Goal: Information Seeking & Learning: Check status

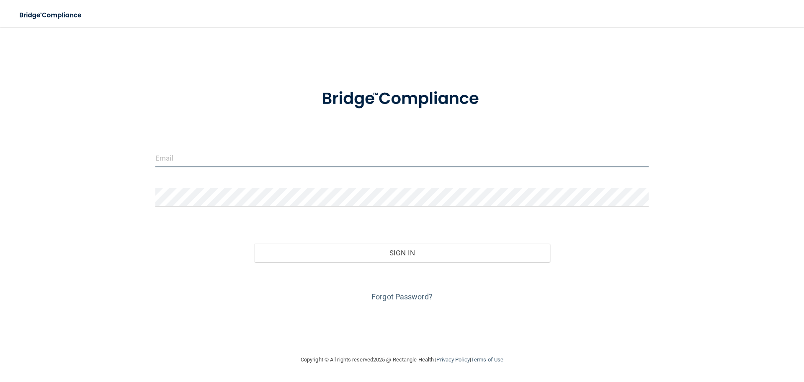
type input "[EMAIL_ADDRESS][DOMAIN_NAME]"
click at [277, 158] on input "[EMAIL_ADDRESS][DOMAIN_NAME]" at bounding box center [402, 157] width 494 height 19
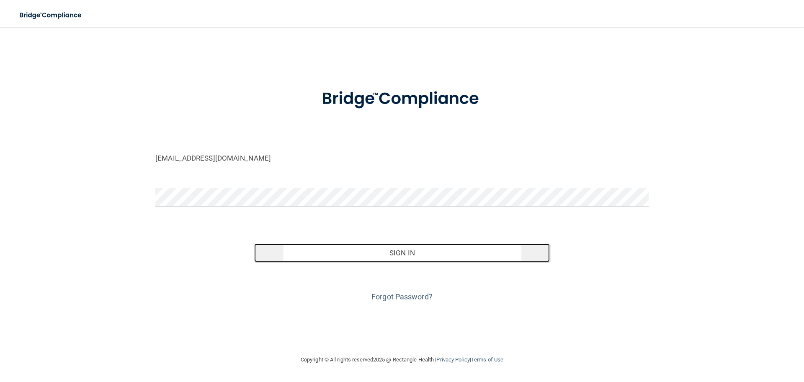
click at [308, 259] on button "Sign In" at bounding box center [402, 252] width 296 height 18
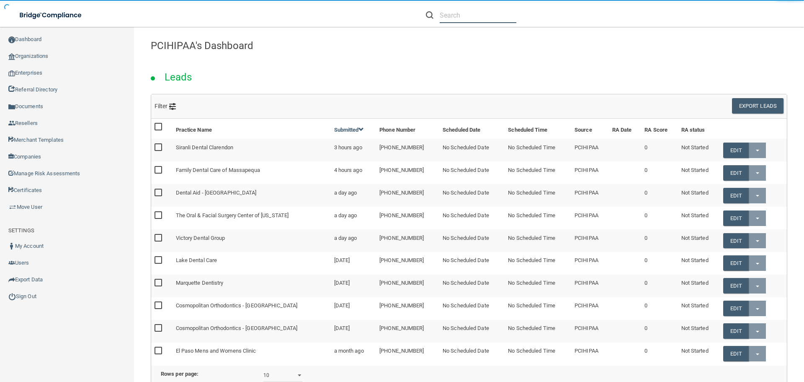
click at [446, 14] on input "text" at bounding box center [478, 16] width 77 height 16
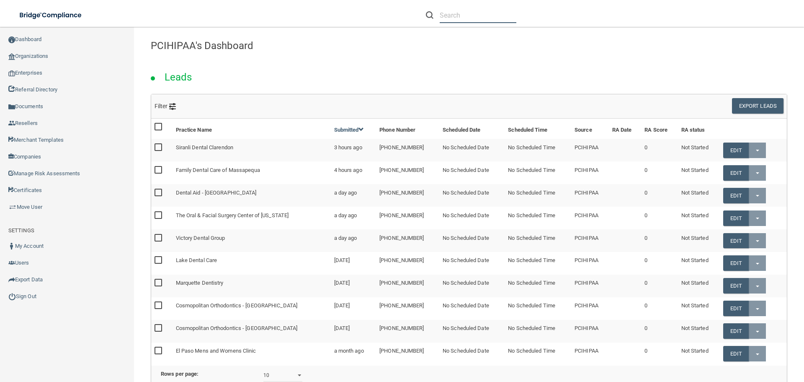
paste input "[EMAIL_ADDRESS][DOMAIN_NAME]"
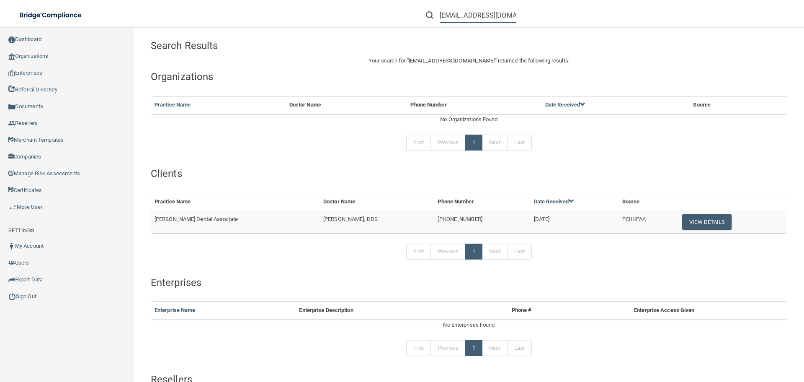
type input "[EMAIL_ADDRESS][DOMAIN_NAME]"
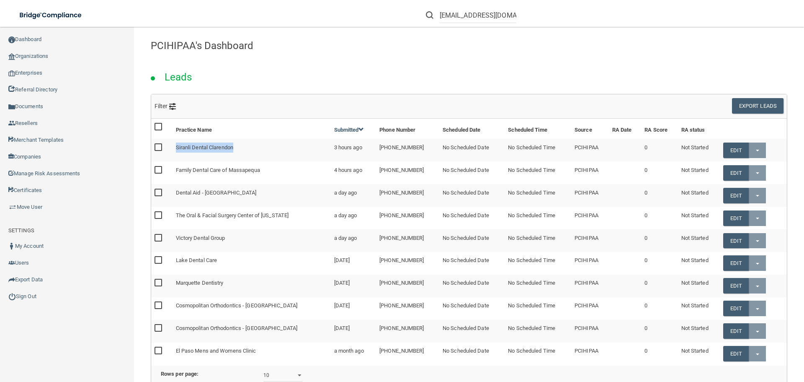
drag, startPoint x: 257, startPoint y: 147, endPoint x: 176, endPoint y: 148, distance: 81.3
click at [176, 148] on td "Siranli Dental Clarendon" at bounding box center [252, 150] width 158 height 23
copy td "Siranli Dental Clarendon"
click at [470, 14] on input "[EMAIL_ADDRESS][DOMAIN_NAME]" at bounding box center [478, 16] width 77 height 16
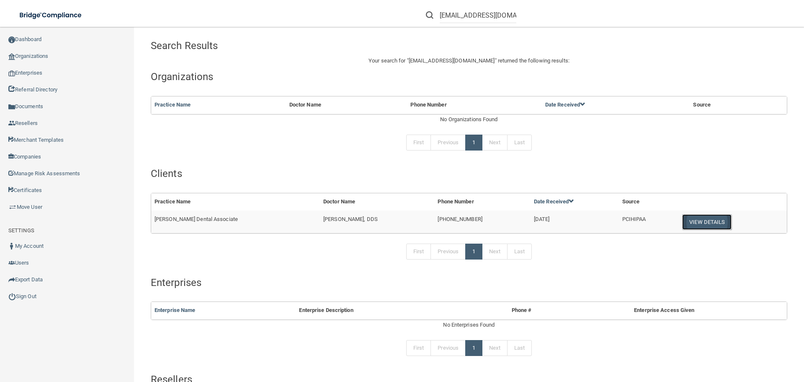
click at [712, 218] on button "View Details" at bounding box center [706, 222] width 49 height 16
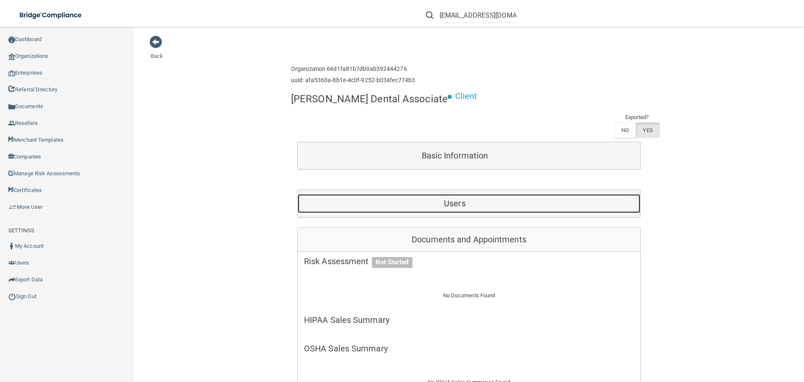
click at [495, 199] on h5 "Users" at bounding box center [455, 203] width 302 height 9
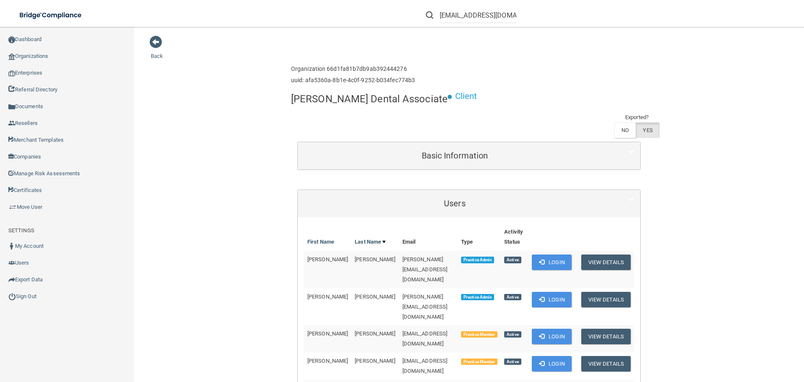
scroll to position [257, 0]
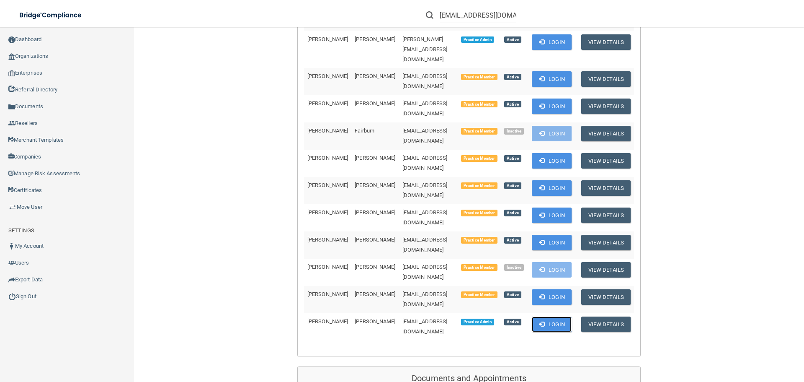
click at [551, 316] on button "Login" at bounding box center [552, 324] width 40 height 16
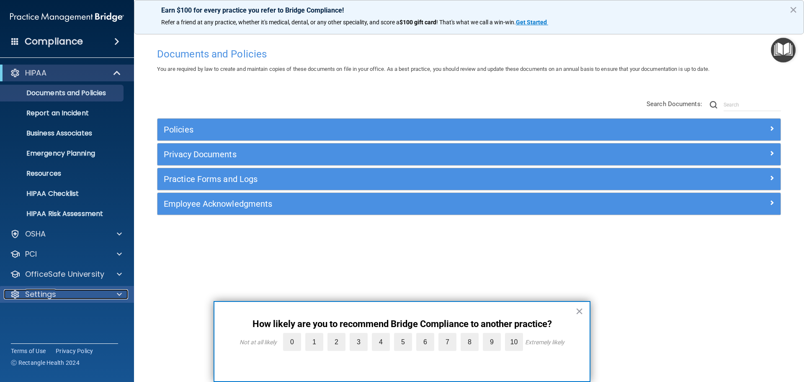
click at [69, 292] on div "Settings" at bounding box center [56, 294] width 104 height 10
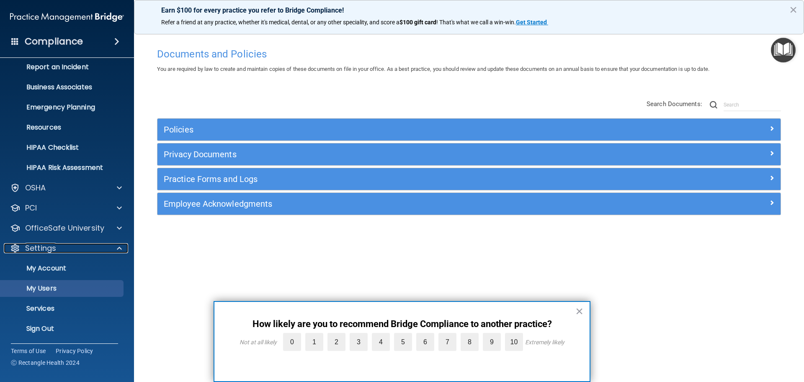
scroll to position [47, 0]
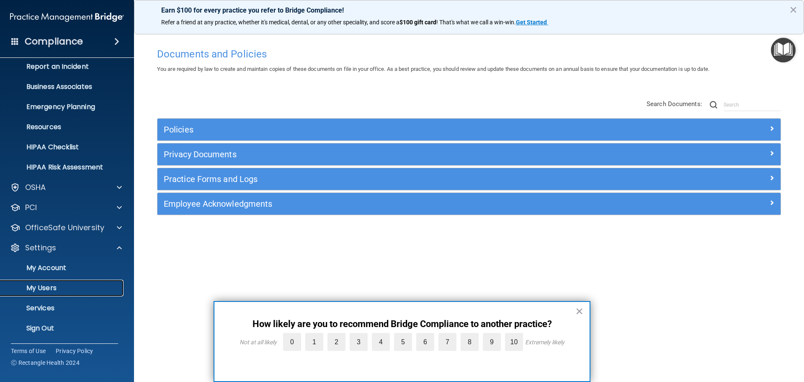
click at [58, 287] on p "My Users" at bounding box center [62, 288] width 114 height 8
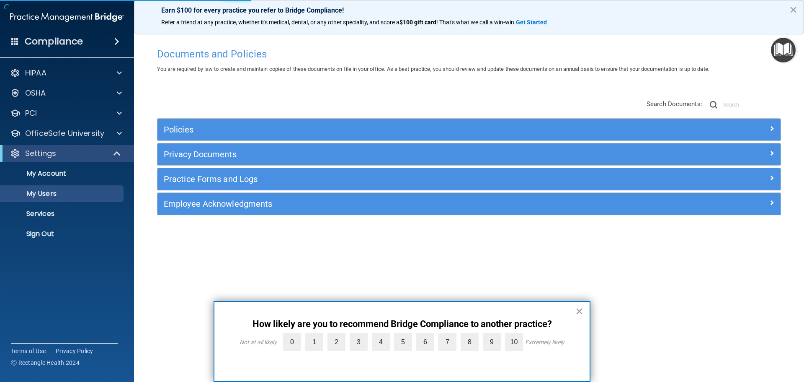
select select "20"
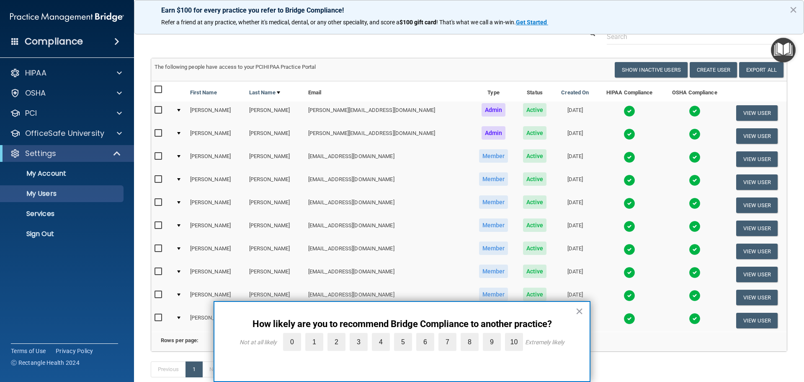
scroll to position [81, 0]
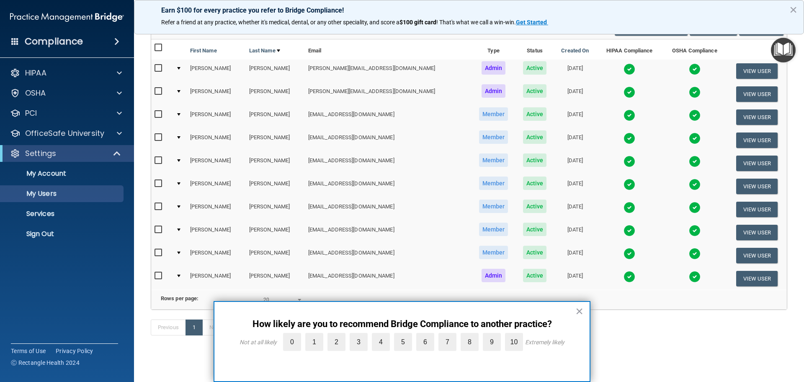
click at [624, 248] on img at bounding box center [630, 254] width 12 height 12
click at [579, 309] on button "×" at bounding box center [580, 310] width 8 height 13
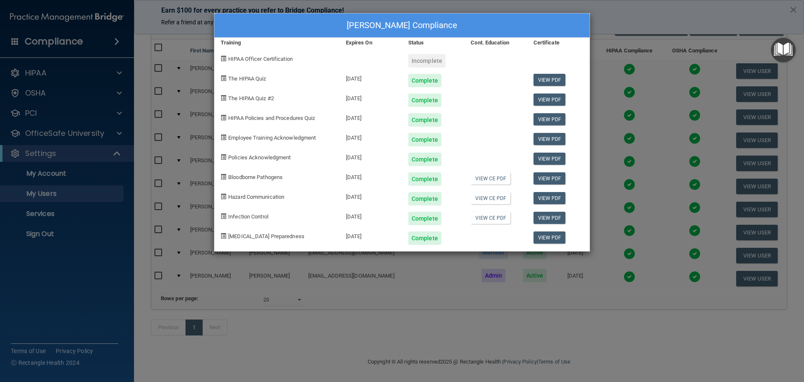
click at [471, 323] on div "Ashley Reynolds's Compliance Training Expires On Status Cont. Education Certifi…" at bounding box center [402, 191] width 804 height 382
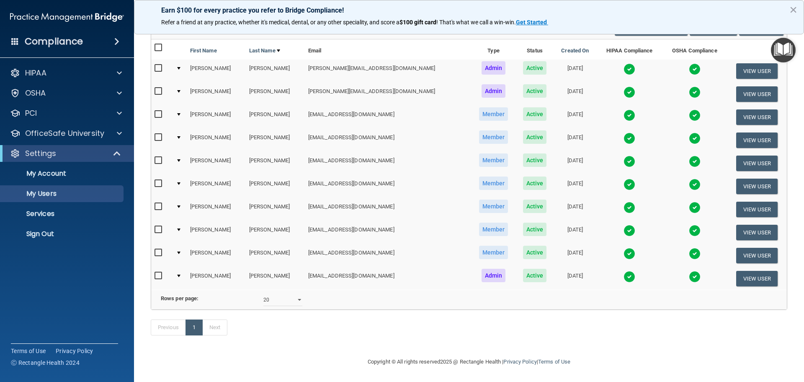
click at [624, 248] on img at bounding box center [630, 254] width 12 height 12
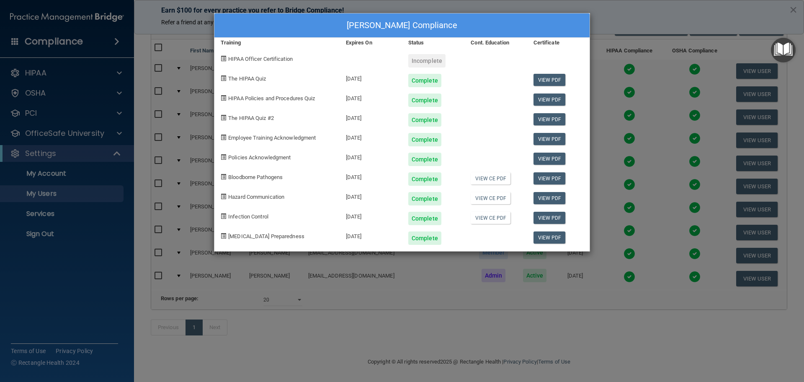
drag, startPoint x: 401, startPoint y: 300, endPoint x: 370, endPoint y: 275, distance: 39.1
click at [395, 302] on div "Ashley Reynolds's Compliance Training Expires On Status Cont. Education Certifi…" at bounding box center [402, 191] width 804 height 382
